Goal: Transaction & Acquisition: Subscribe to service/newsletter

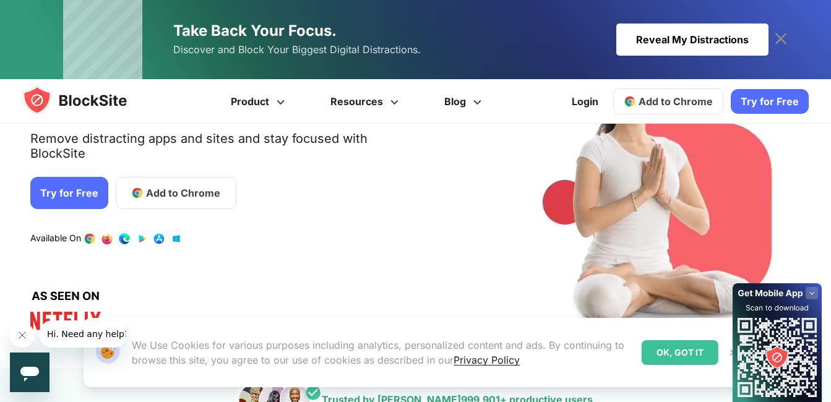
scroll to position [124, 0]
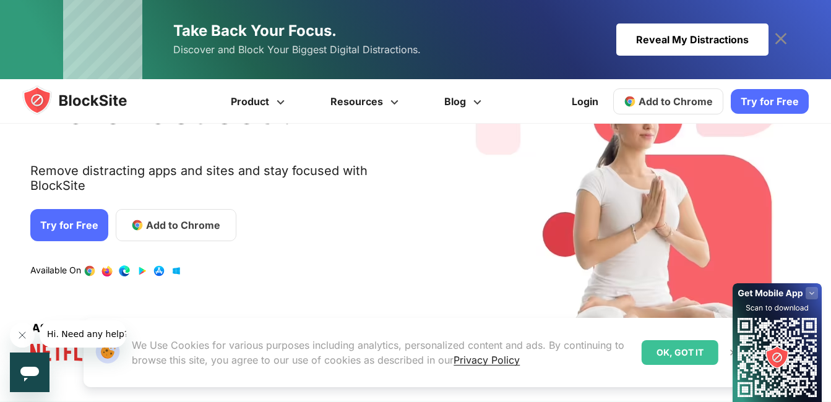
click at [166, 218] on span "Add to Chrome" at bounding box center [183, 225] width 74 height 15
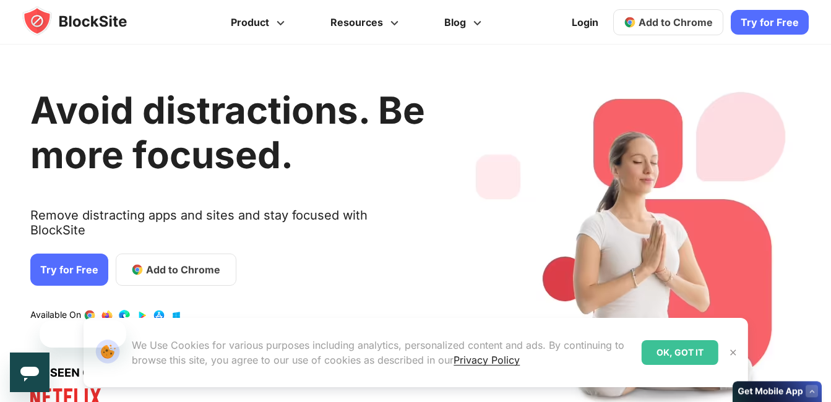
click at [76, 259] on link "Try for Free" at bounding box center [69, 270] width 78 height 32
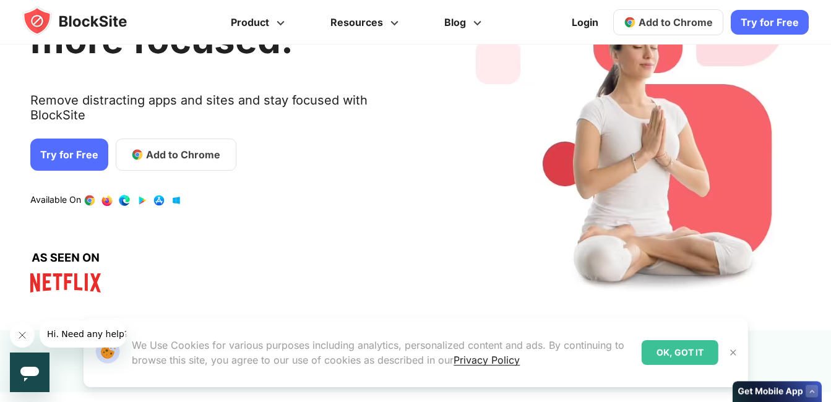
scroll to position [309, 0]
